Goal: Task Accomplishment & Management: Manage account settings

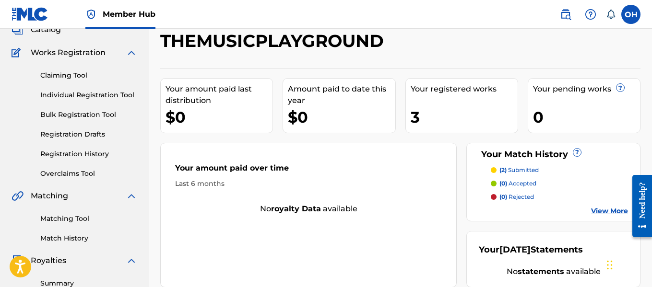
scroll to position [65, 0]
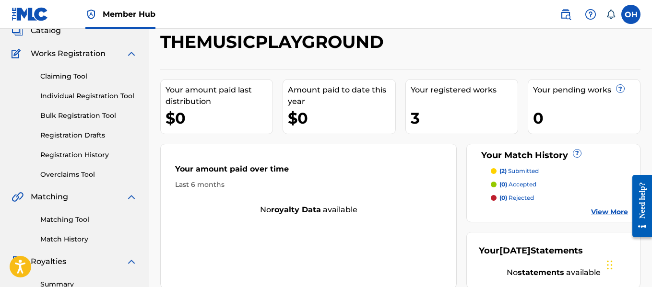
click at [74, 76] on link "Claiming Tool" at bounding box center [88, 76] width 97 height 10
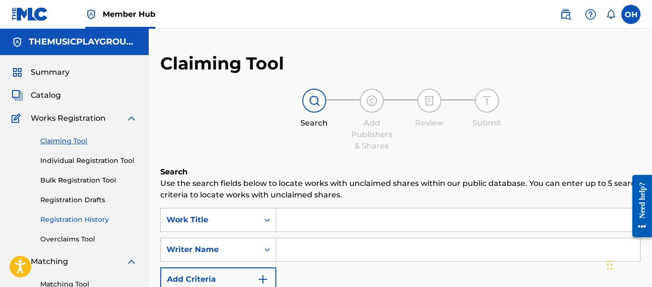
click at [75, 215] on link "Registration History" at bounding box center [88, 220] width 97 height 10
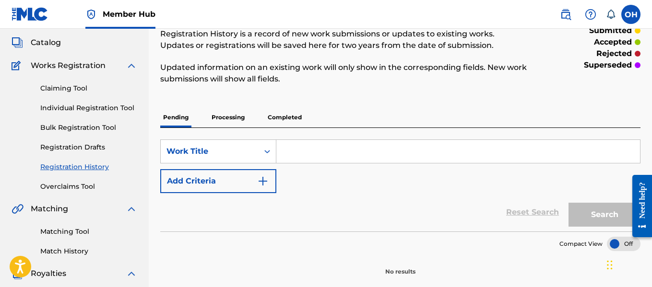
scroll to position [52, 0]
click at [267, 116] on p "Completed" at bounding box center [285, 118] width 40 height 20
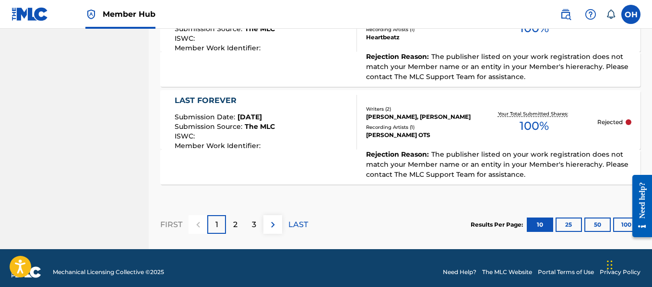
scroll to position [1137, 0]
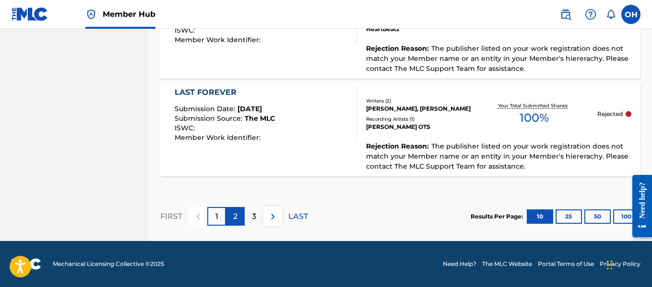
click at [243, 218] on div "2" at bounding box center [235, 216] width 19 height 19
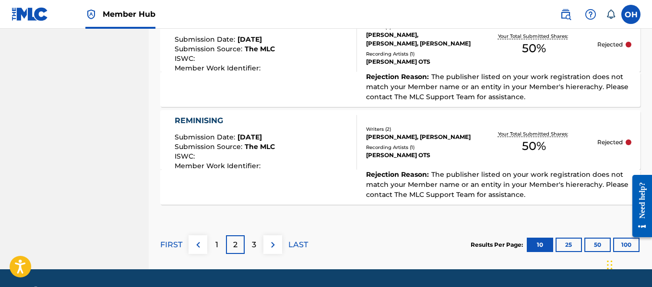
scroll to position [1119, 0]
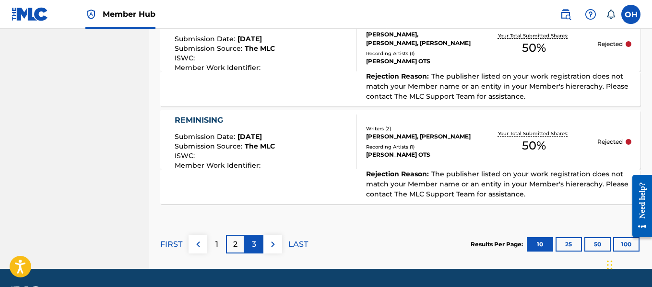
click at [250, 242] on div "3" at bounding box center [254, 244] width 19 height 19
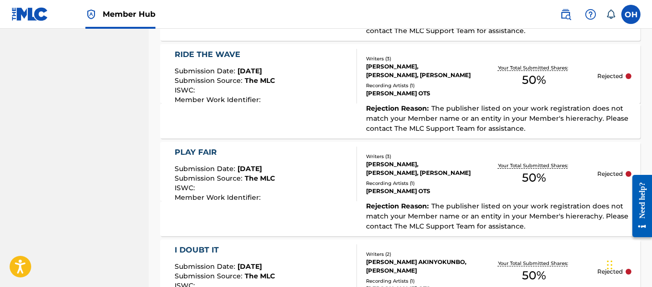
scroll to position [1137, 0]
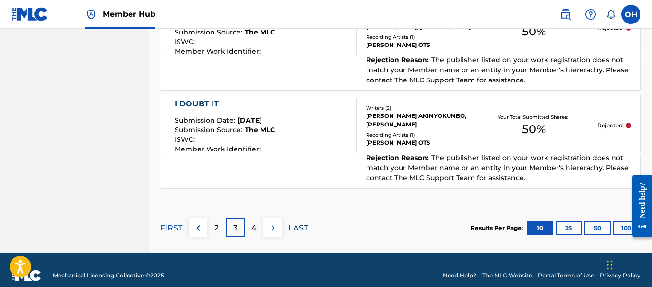
click at [288, 223] on p "LAST" at bounding box center [298, 229] width 20 height 12
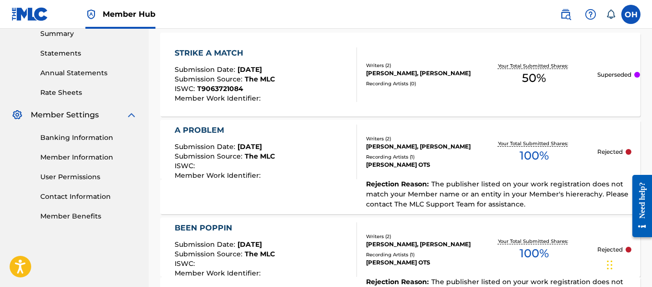
scroll to position [451, 0]
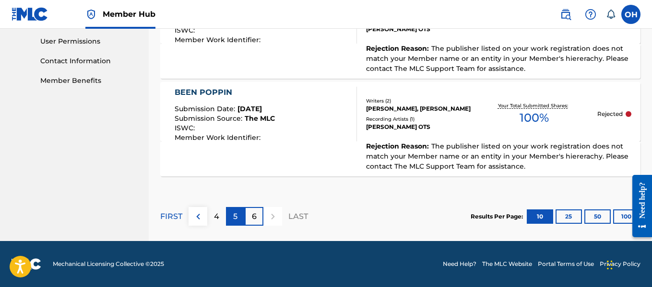
click at [239, 218] on div "5" at bounding box center [235, 216] width 19 height 19
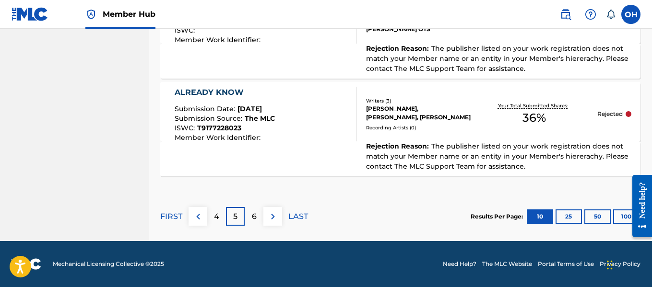
scroll to position [1147, 0]
click at [214, 221] on div "4" at bounding box center [216, 216] width 19 height 19
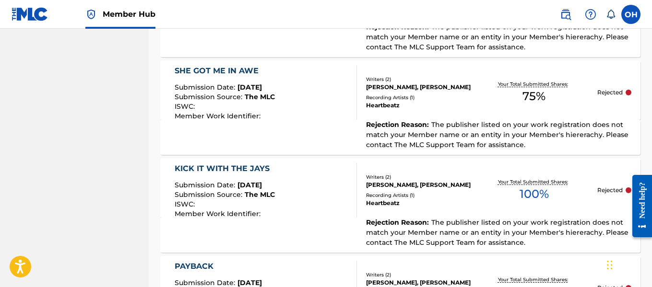
scroll to position [1137, 0]
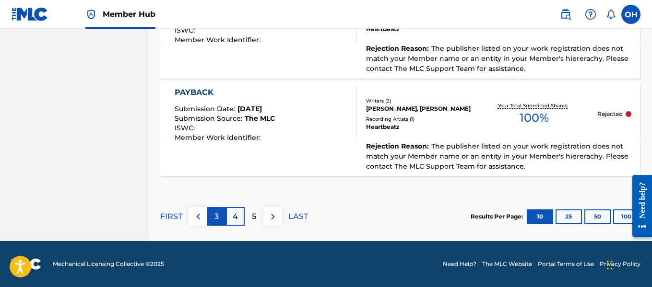
click at [219, 217] on div "3" at bounding box center [216, 216] width 19 height 19
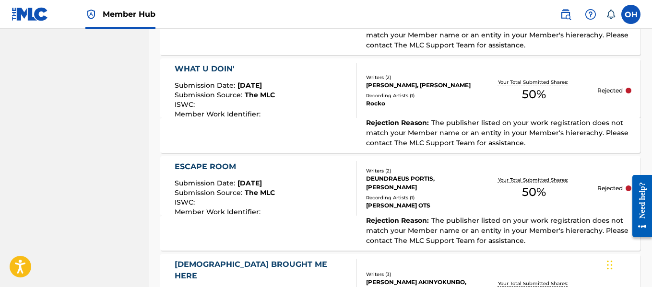
scroll to position [671, 0]
click at [282, 113] on div "WHAT U DOIN' Submission Date : [DATE] Submission Source : The MLC ISWC : Member…" at bounding box center [266, 90] width 182 height 55
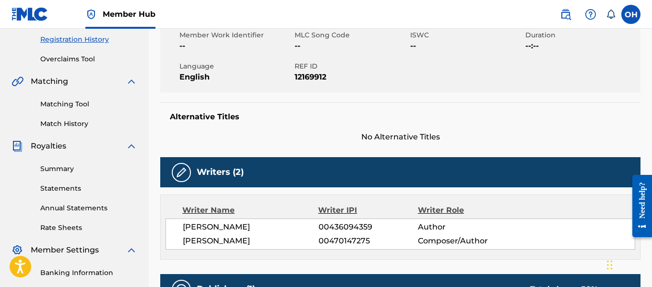
scroll to position [159, 0]
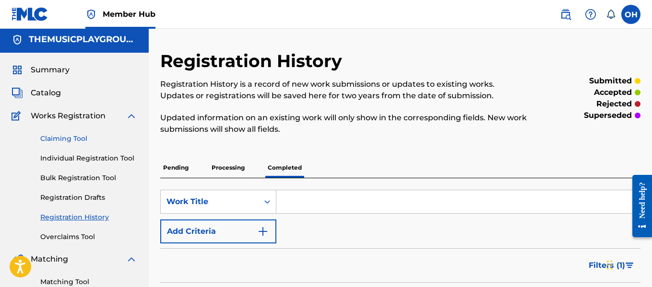
scroll to position [2, 0]
click at [49, 90] on span "Catalog" at bounding box center [46, 94] width 30 height 12
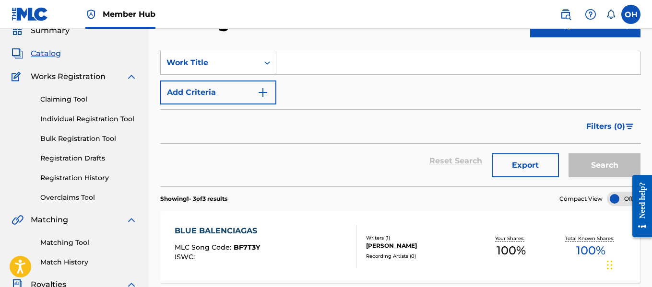
scroll to position [38, 0]
